Goal: Information Seeking & Learning: Learn about a topic

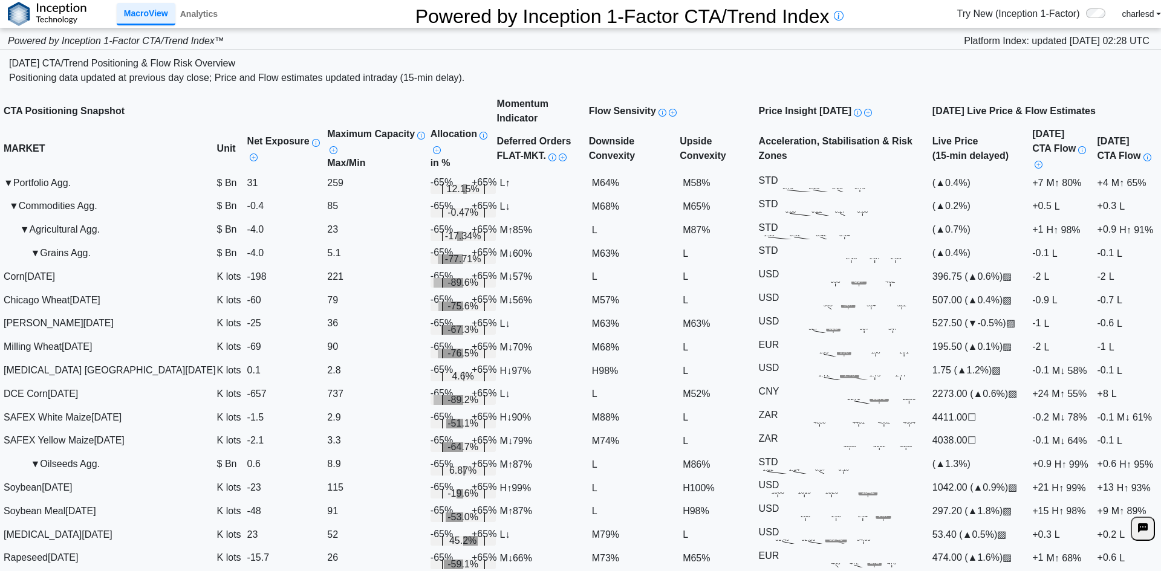
scroll to position [2719, 0]
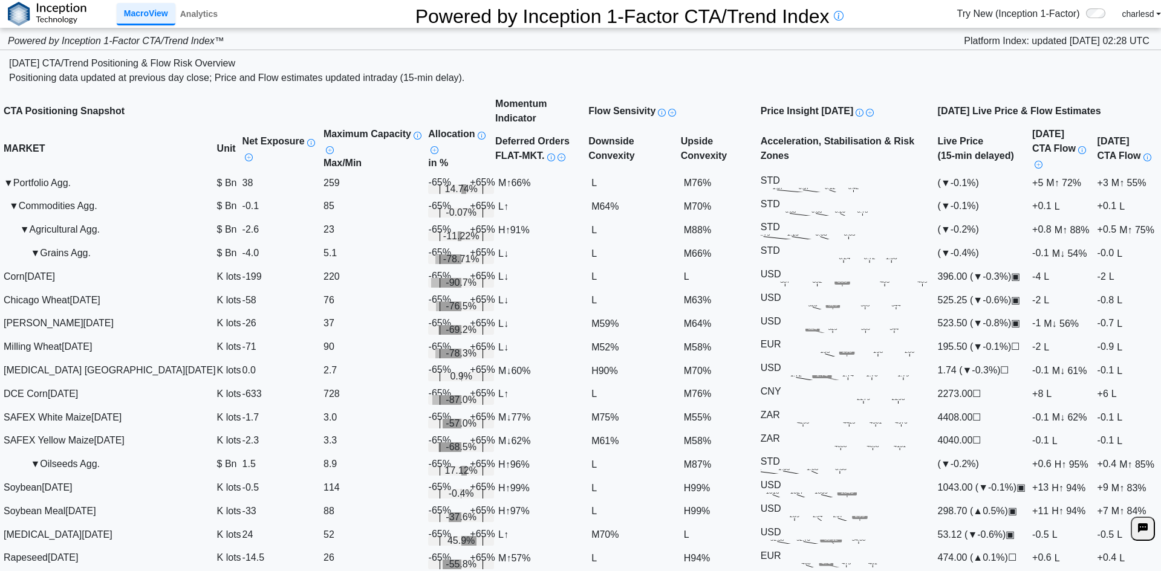
scroll to position [1088, 0]
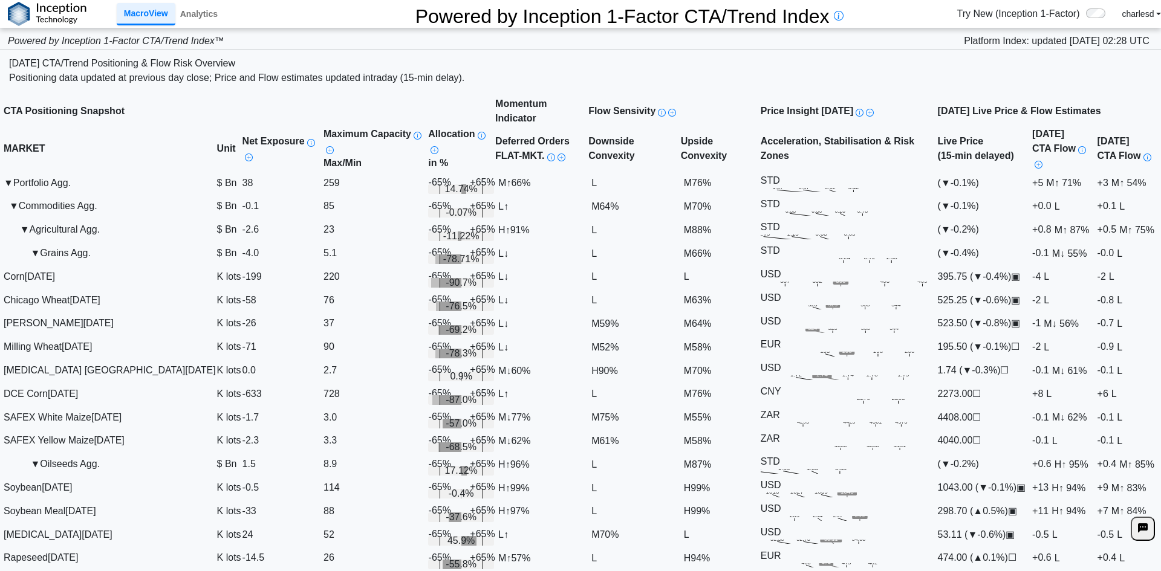
click at [203, 16] on link "Analytics" at bounding box center [198, 14] width 47 height 21
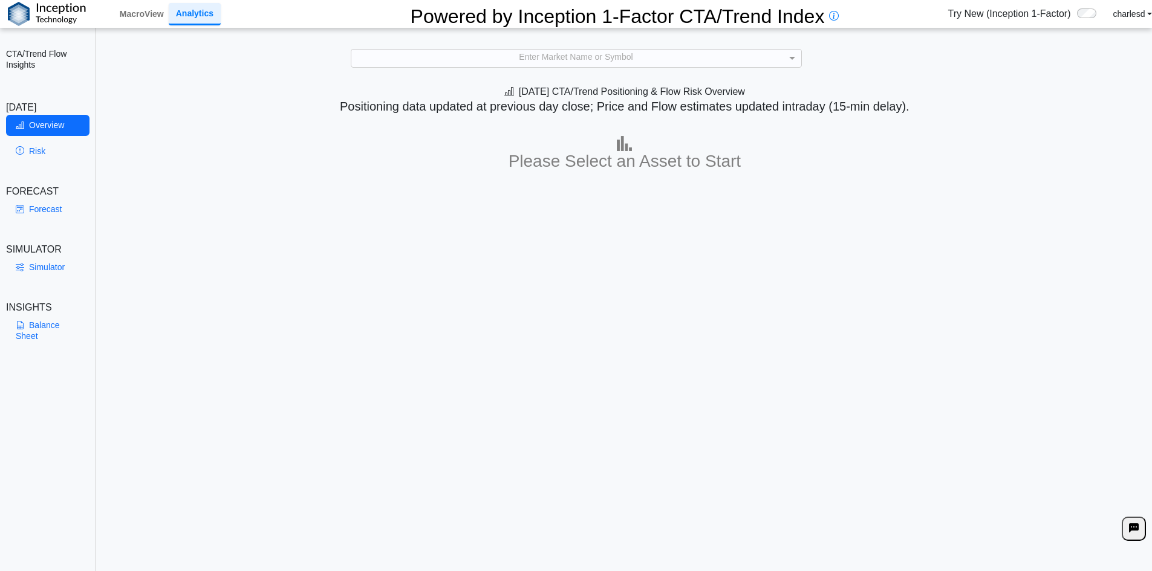
click at [507, 41] on div "**********" at bounding box center [576, 296] width 1152 height 592
click at [501, 56] on div "Enter Market Name or Symbol" at bounding box center [576, 58] width 450 height 17
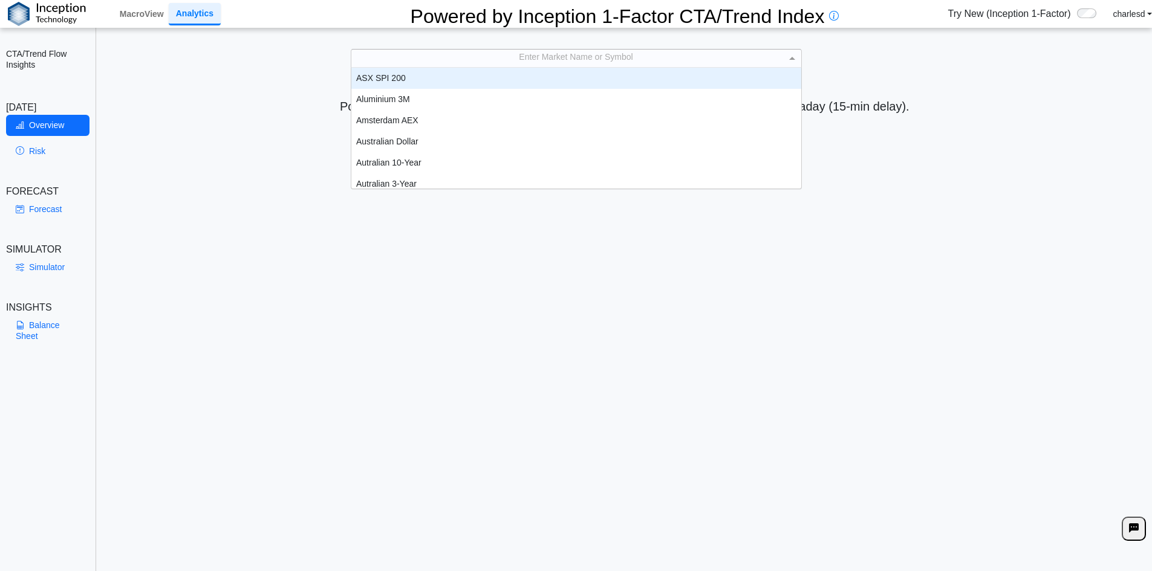
scroll to position [112, 441]
type input "****"
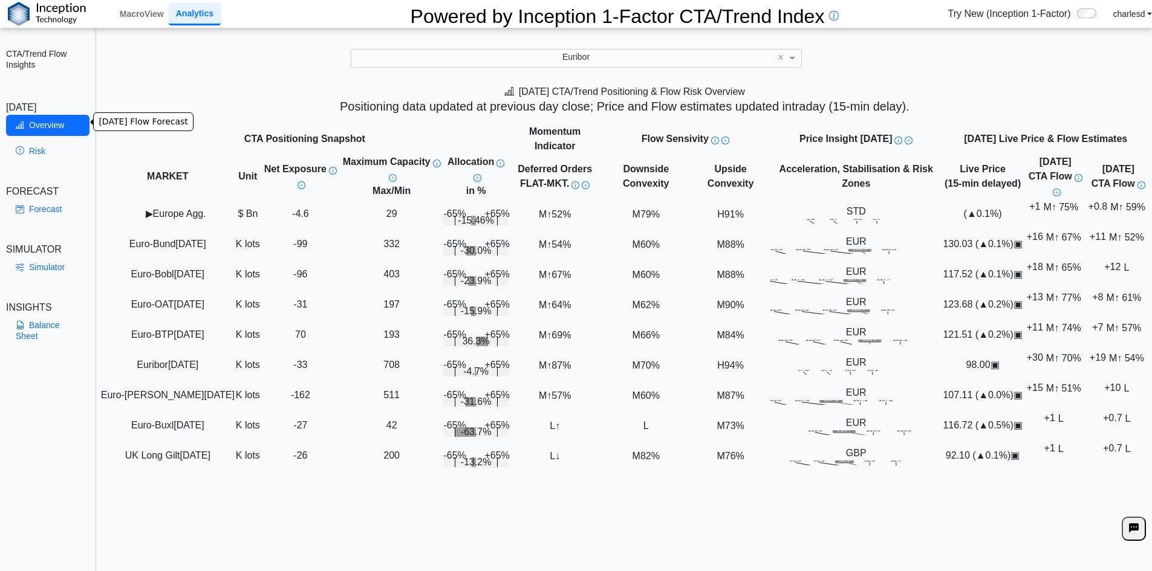
click at [48, 127] on link "Overview" at bounding box center [47, 125] width 83 height 21
click at [41, 146] on link "Risk" at bounding box center [47, 151] width 83 height 21
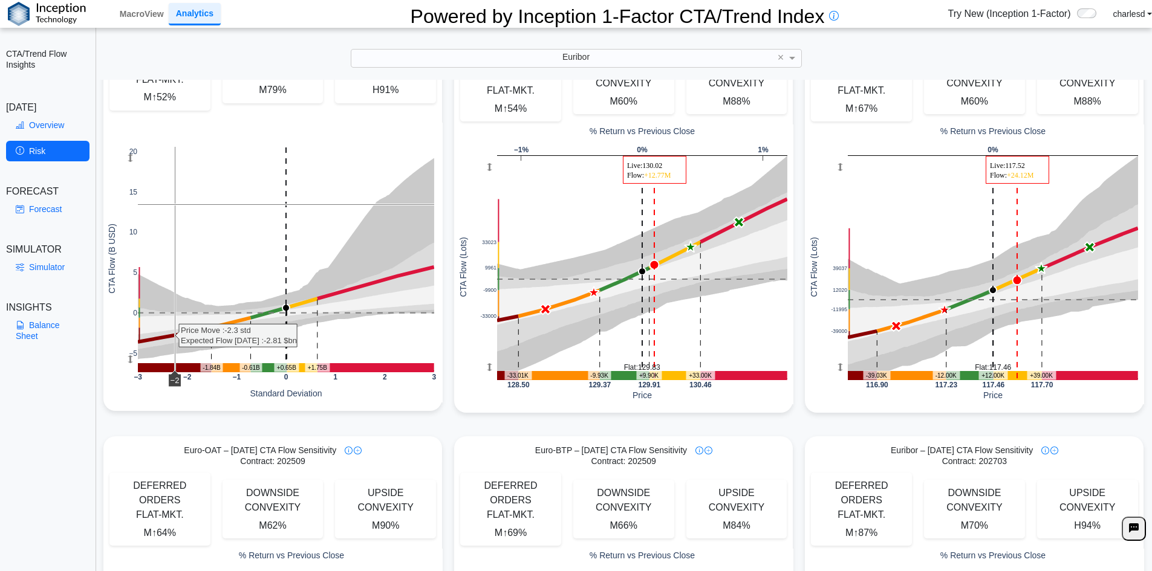
scroll to position [121, 0]
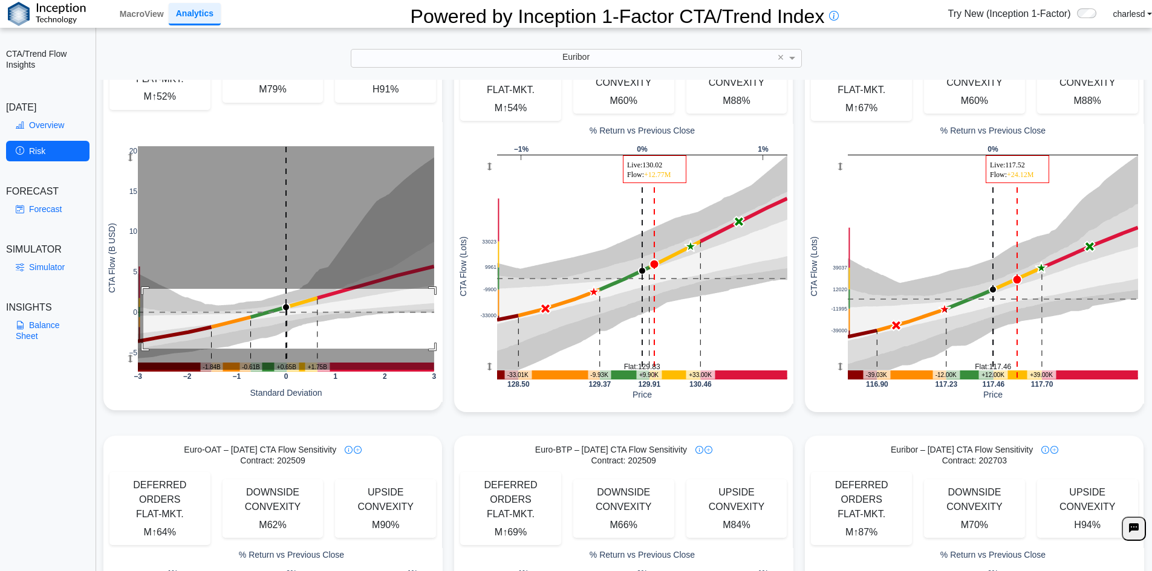
drag, startPoint x: 141, startPoint y: 245, endPoint x: 446, endPoint y: 305, distance: 311.2
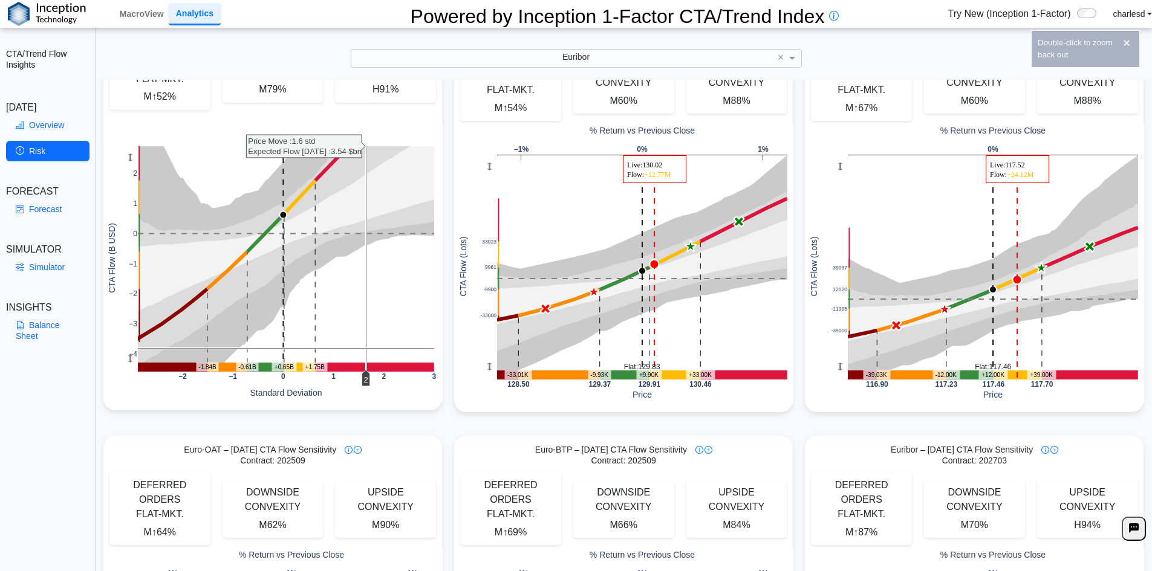
click at [363, 305] on rect at bounding box center [286, 258] width 296 height 224
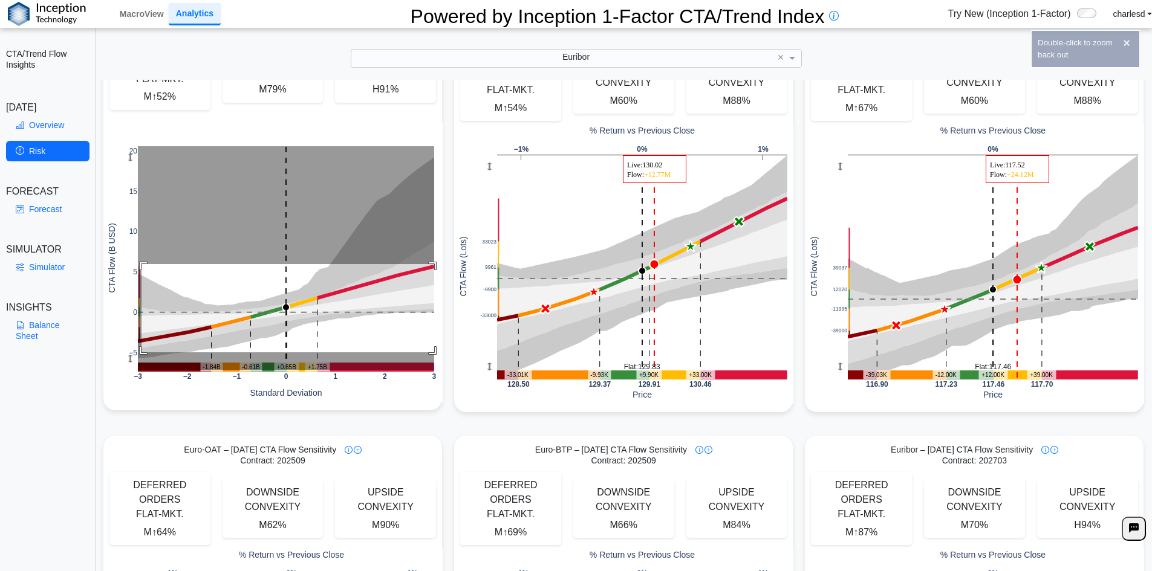
drag, startPoint x: 139, startPoint y: 221, endPoint x: 492, endPoint y: 309, distance: 363.4
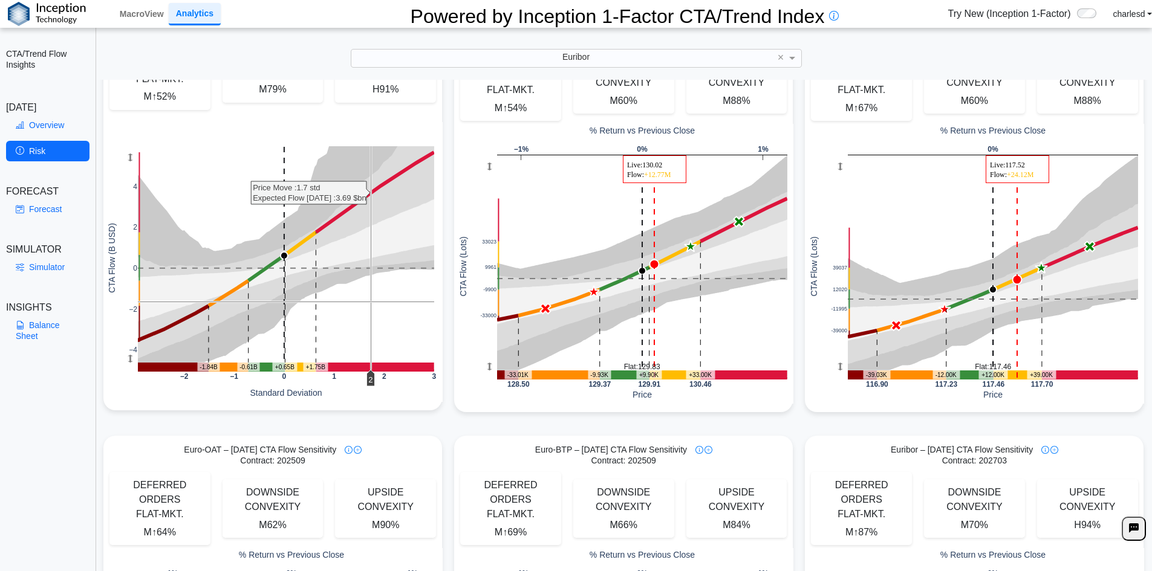
click at [368, 258] on rect at bounding box center [286, 258] width 296 height 224
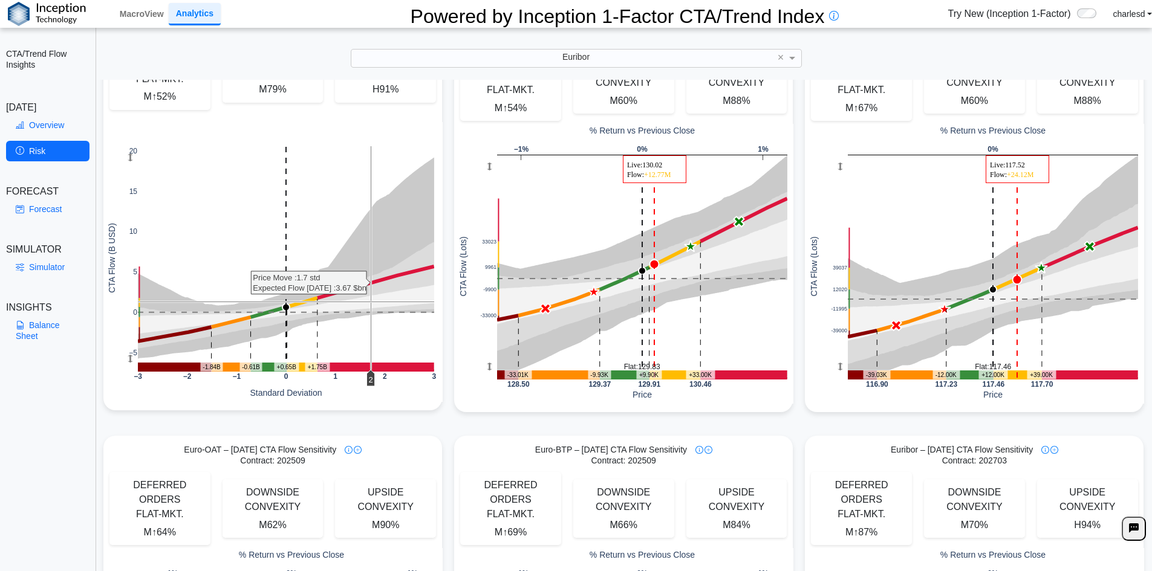
click at [368, 258] on rect at bounding box center [286, 258] width 296 height 224
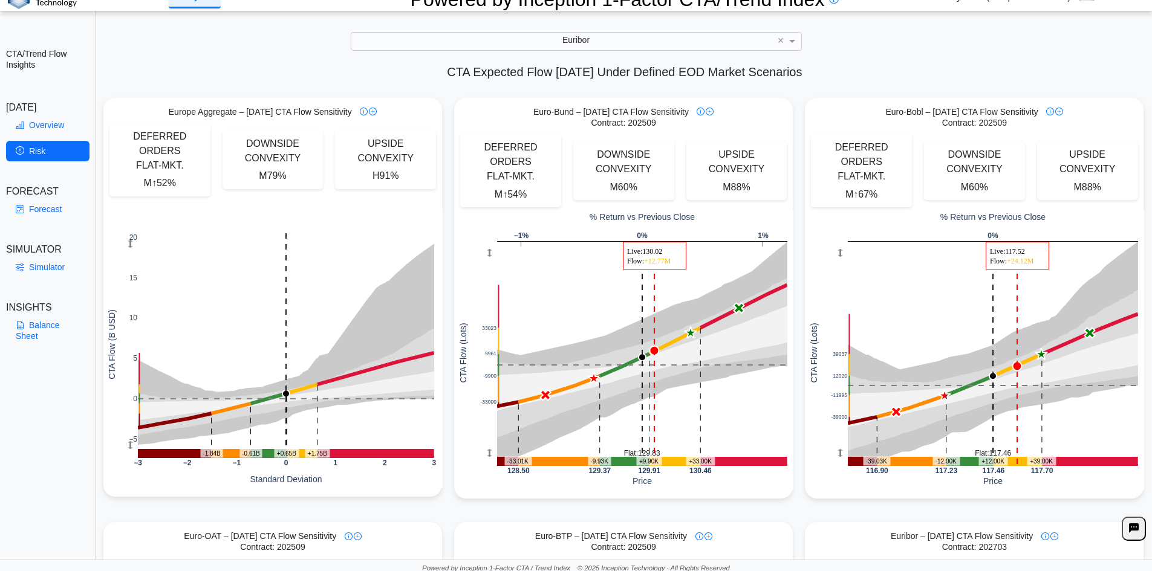
scroll to position [0, 0]
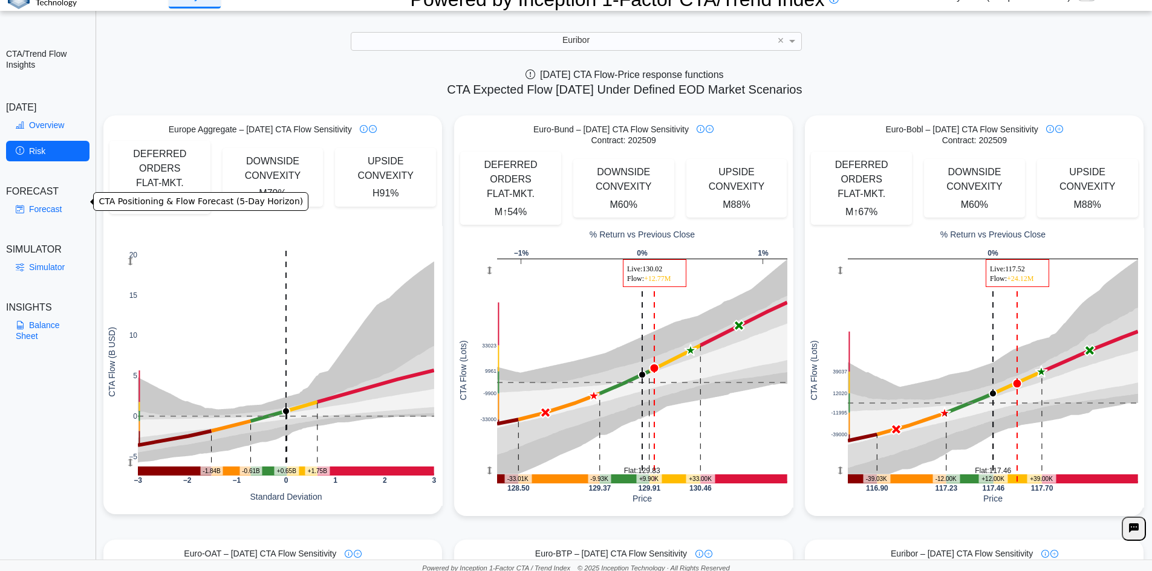
click at [60, 202] on link "Forecast" at bounding box center [47, 209] width 83 height 21
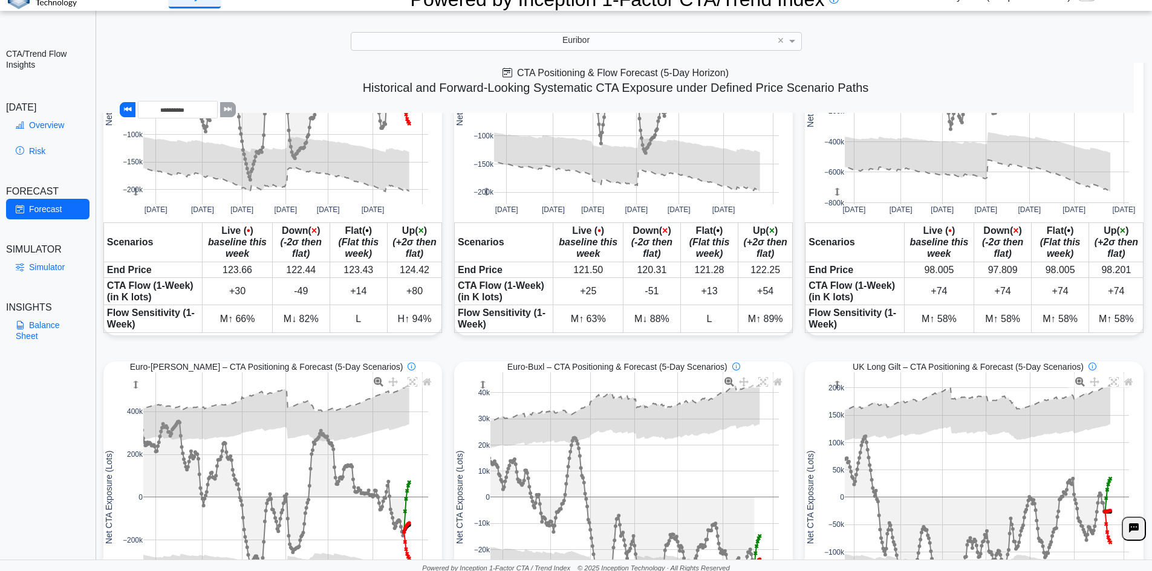
scroll to position [658, 0]
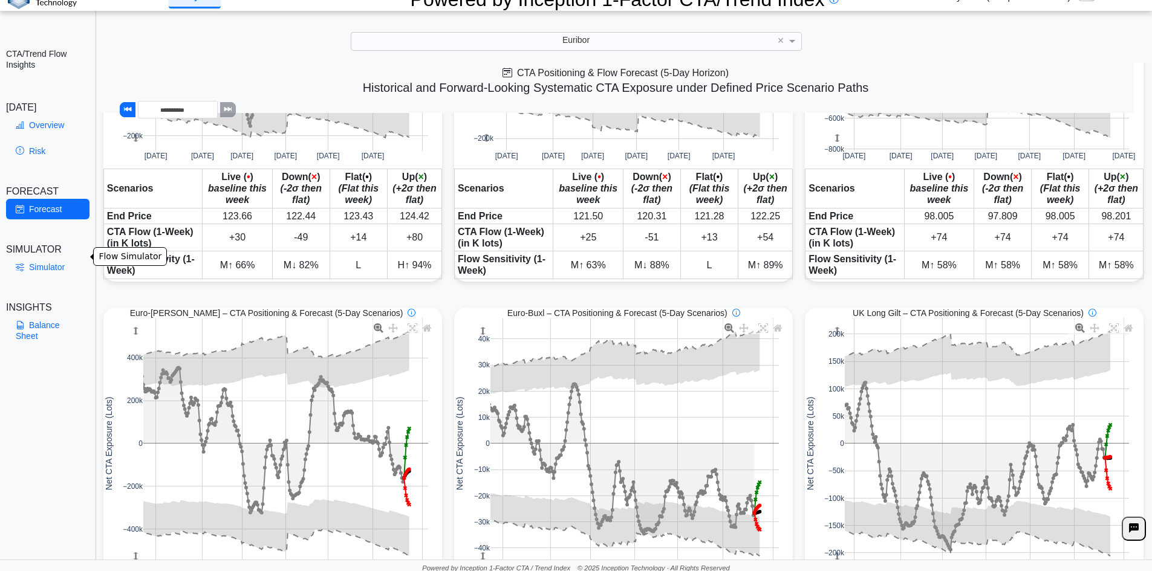
click at [30, 261] on link "Simulator" at bounding box center [47, 267] width 83 height 21
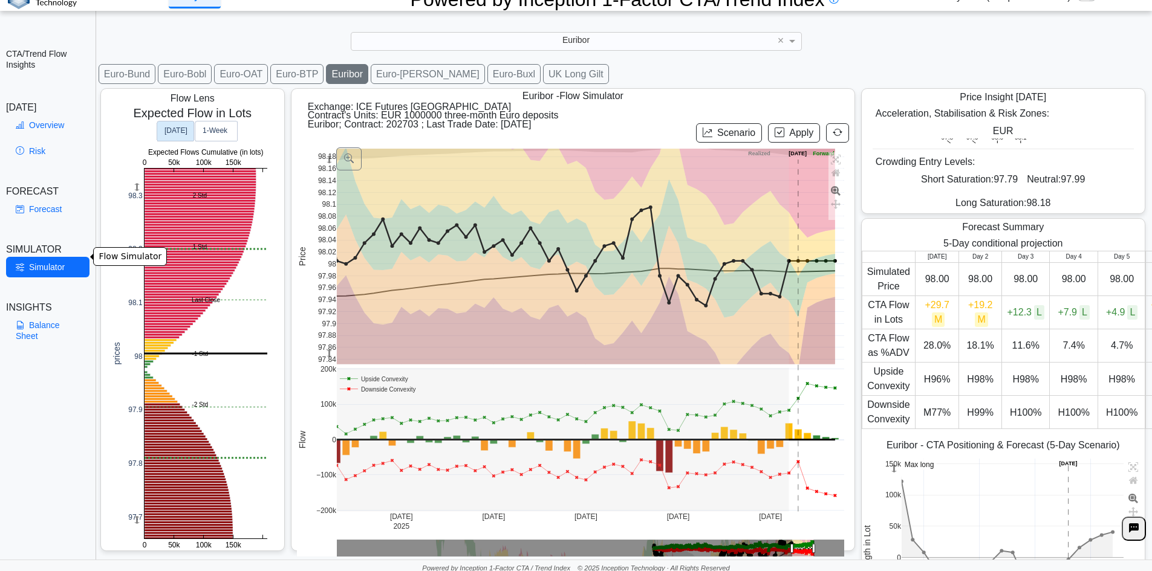
scroll to position [19, 0]
